Goal: Task Accomplishment & Management: Manage account settings

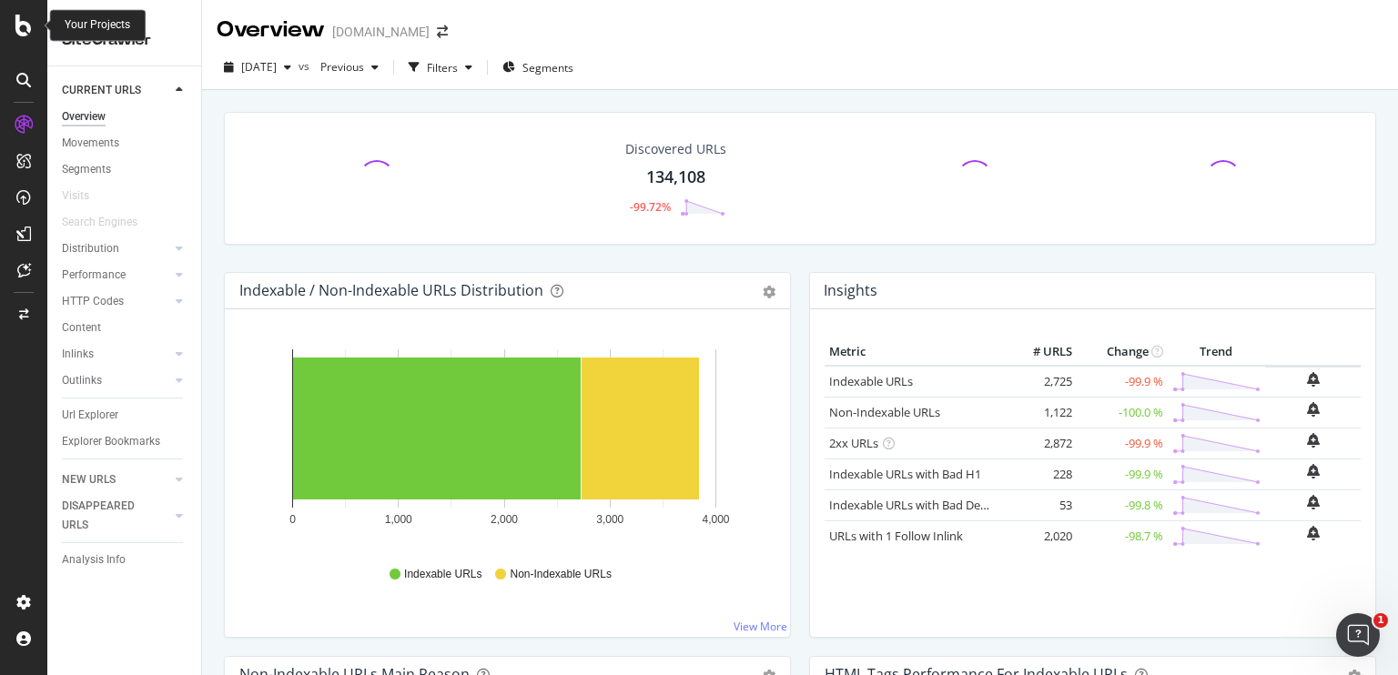
click at [21, 18] on icon at bounding box center [23, 26] width 16 height 22
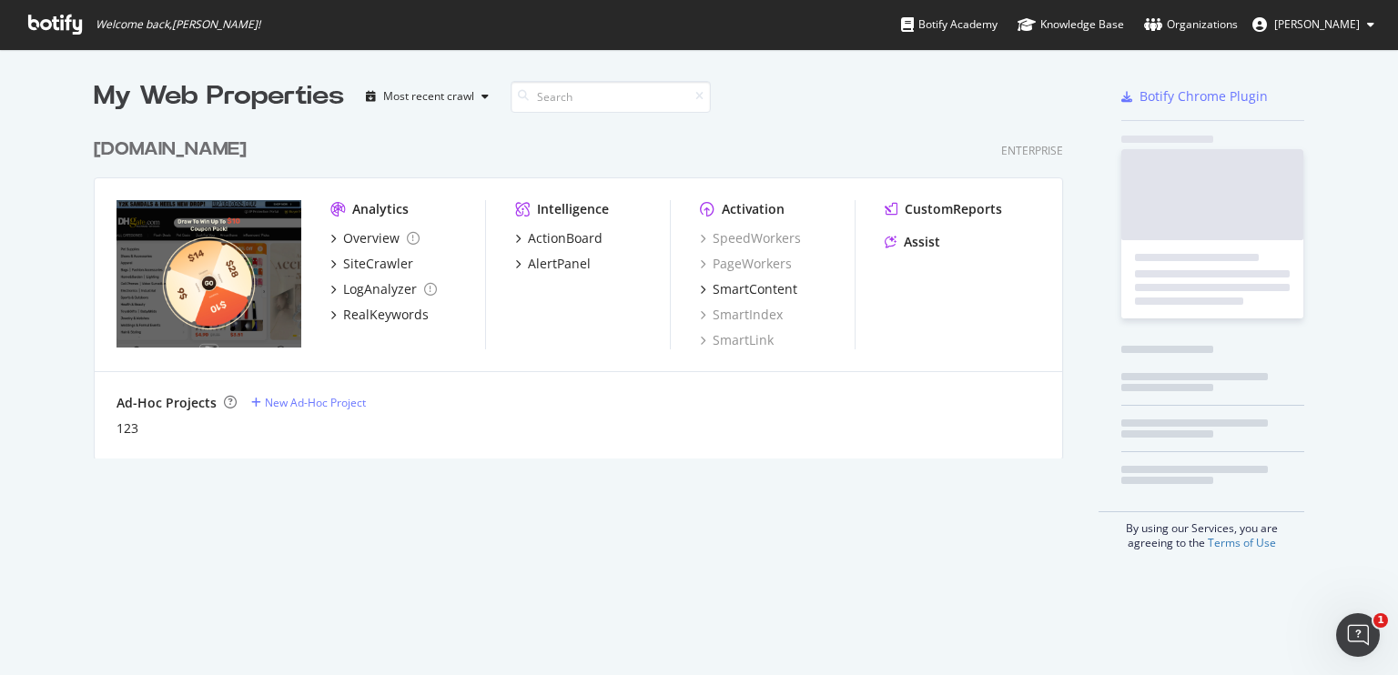
scroll to position [662, 1370]
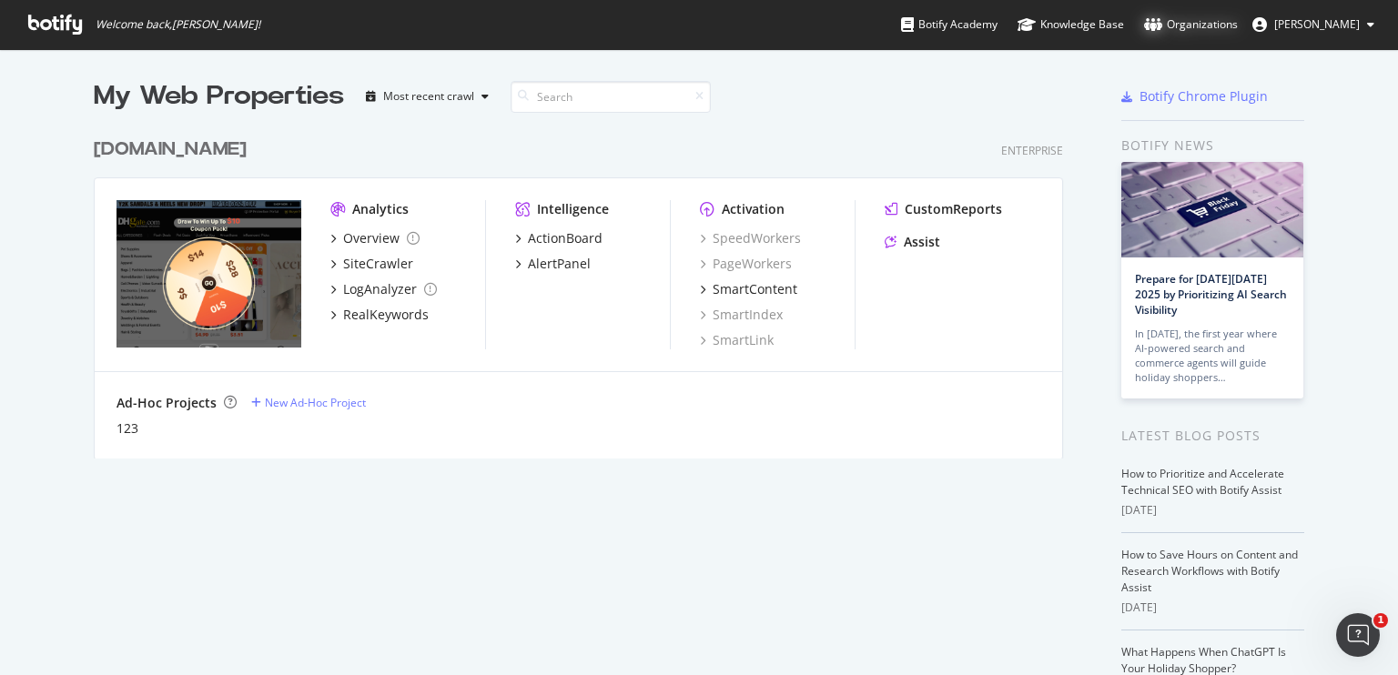
click at [1220, 26] on div "Organizations" at bounding box center [1191, 24] width 94 height 18
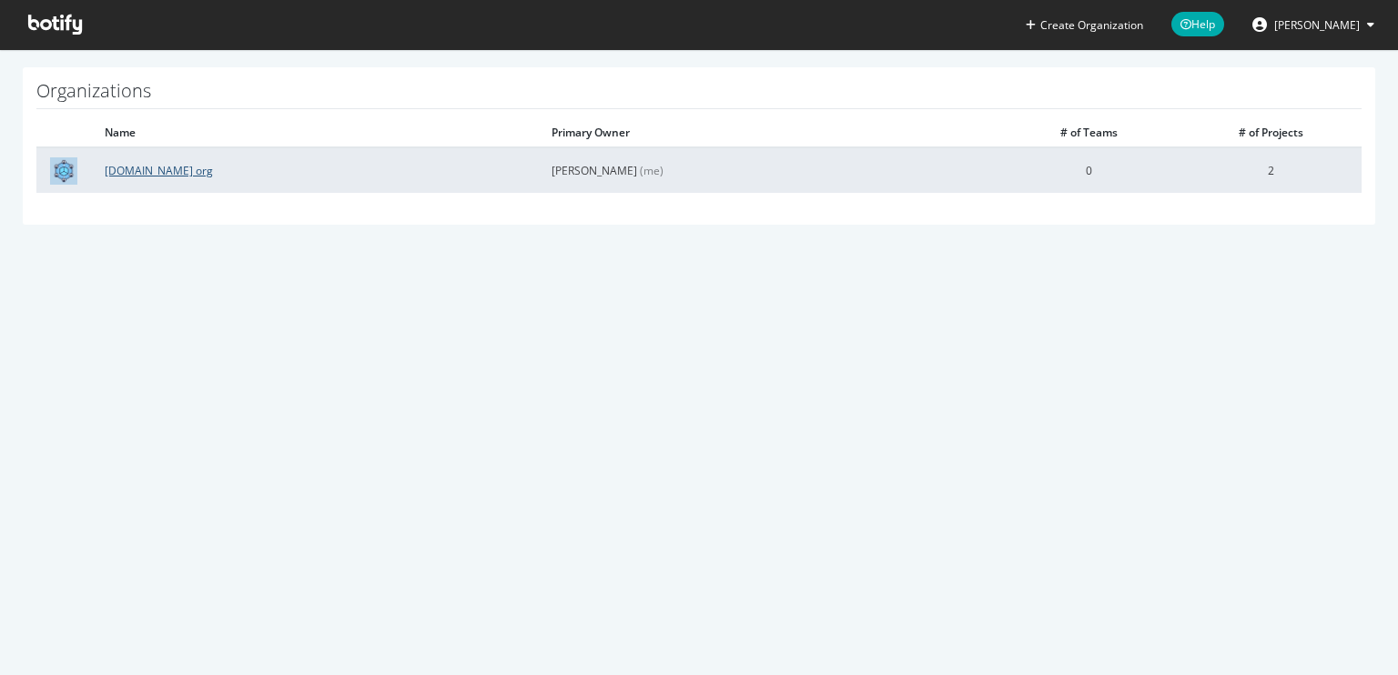
click at [177, 168] on link "[DOMAIN_NAME] org" at bounding box center [159, 170] width 108 height 15
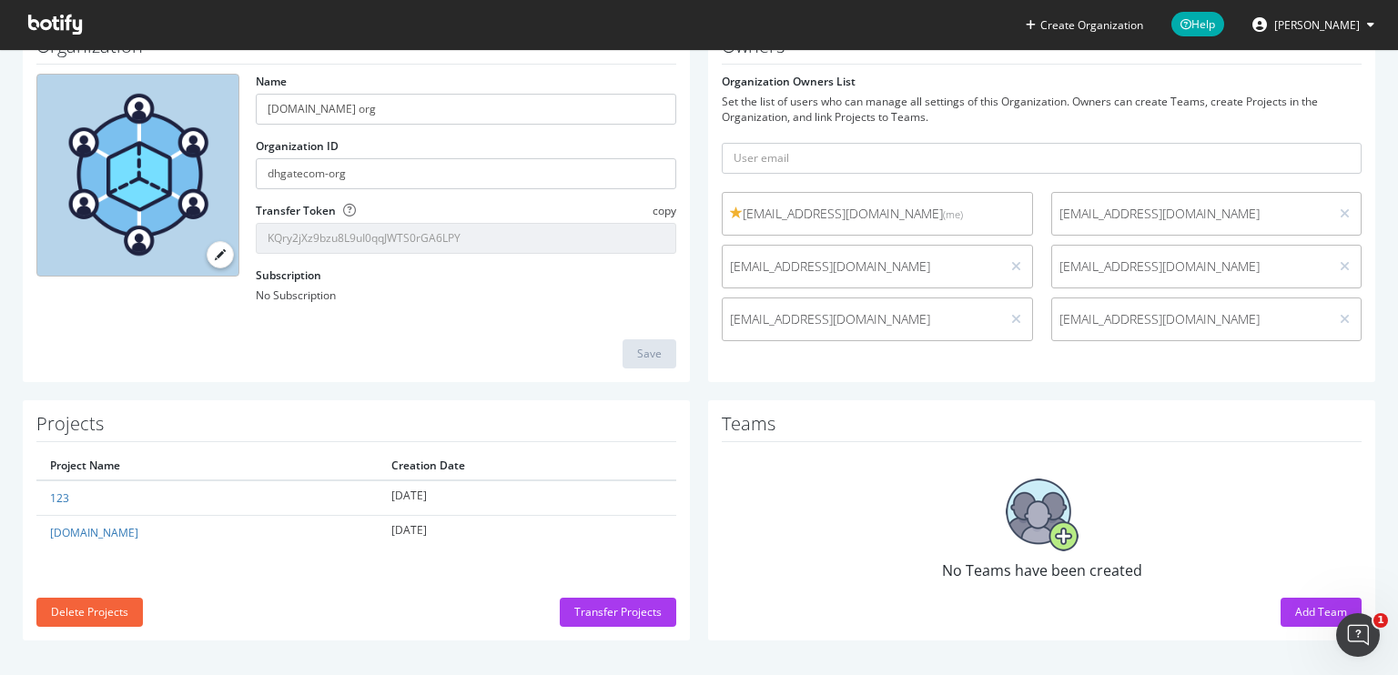
scroll to position [102, 0]
click at [1317, 623] on div "Add Team" at bounding box center [1321, 611] width 52 height 27
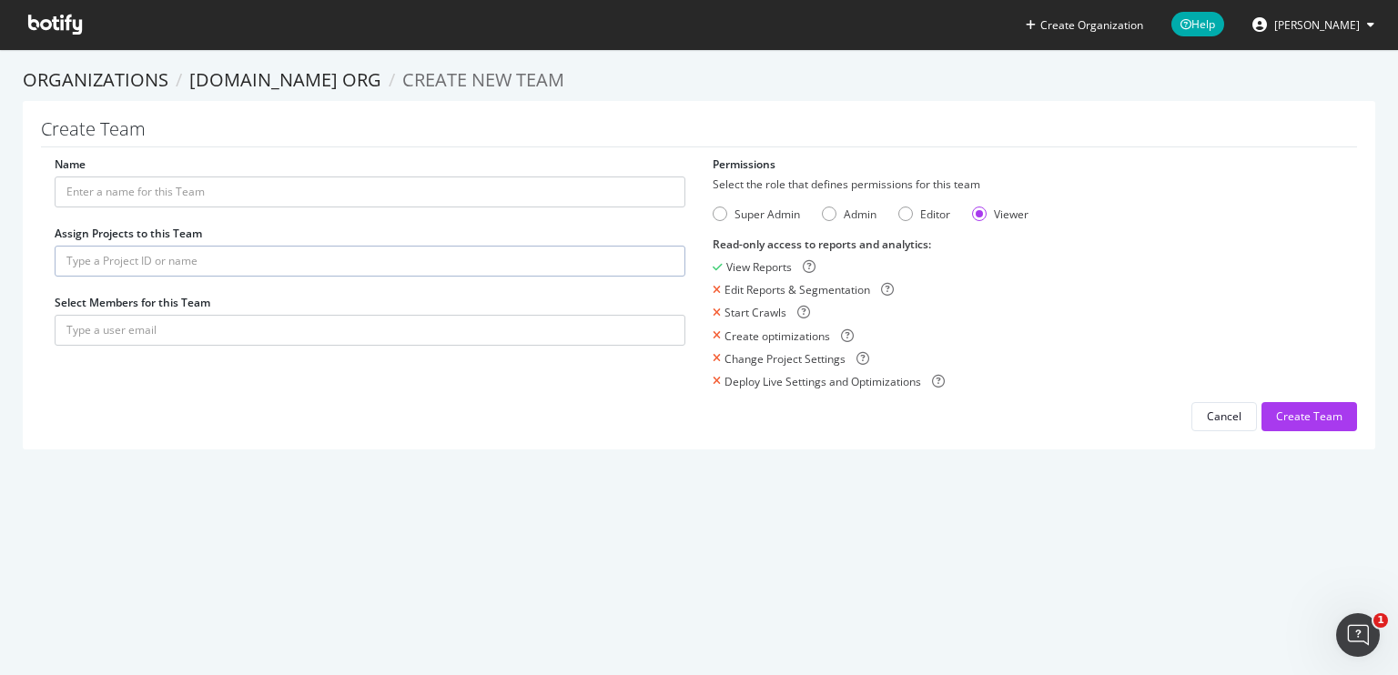
click at [50, 18] on icon at bounding box center [55, 25] width 54 height 20
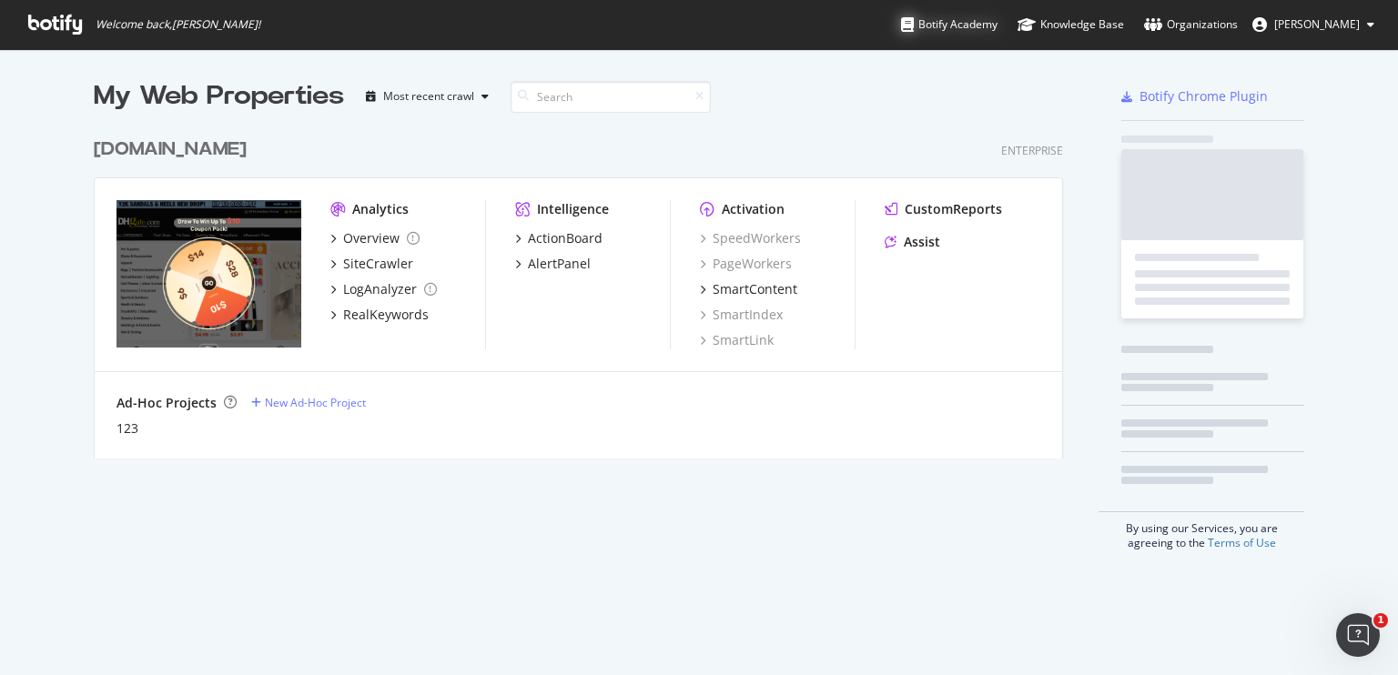
scroll to position [329, 970]
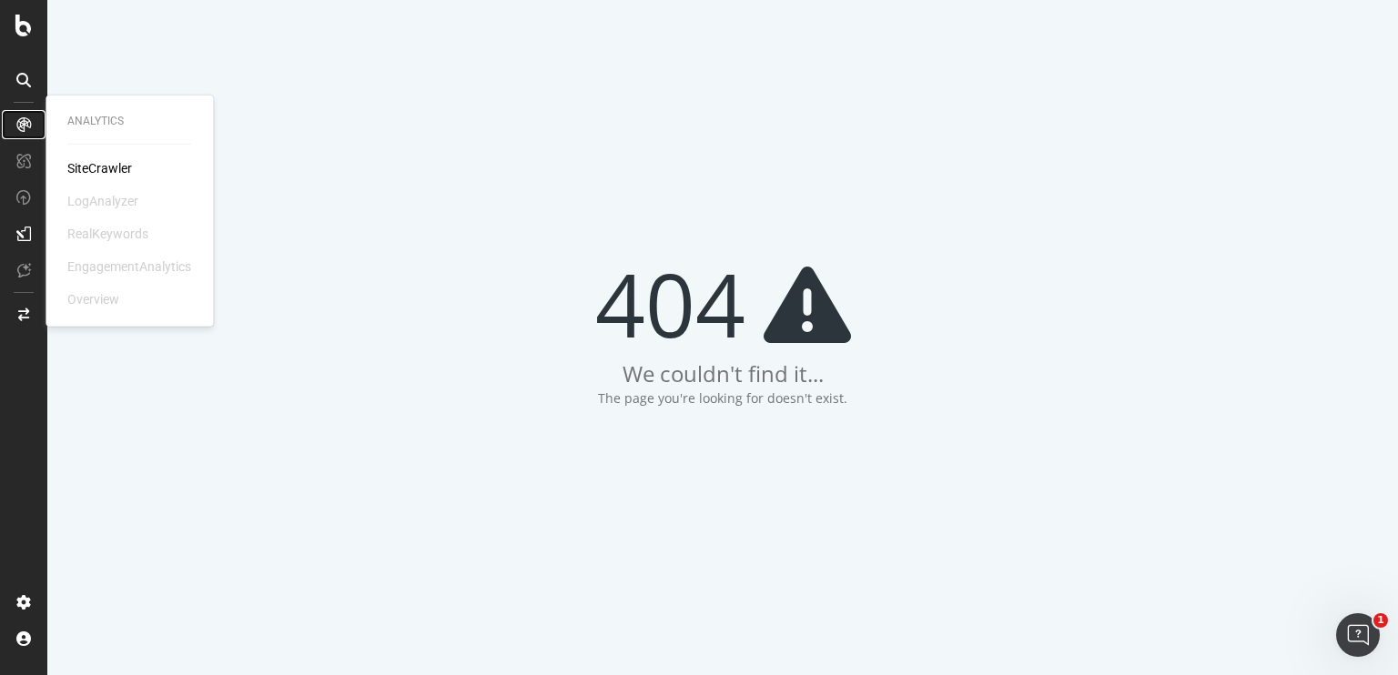
click at [25, 121] on icon at bounding box center [23, 124] width 15 height 15
